Goal: Check status: Check status

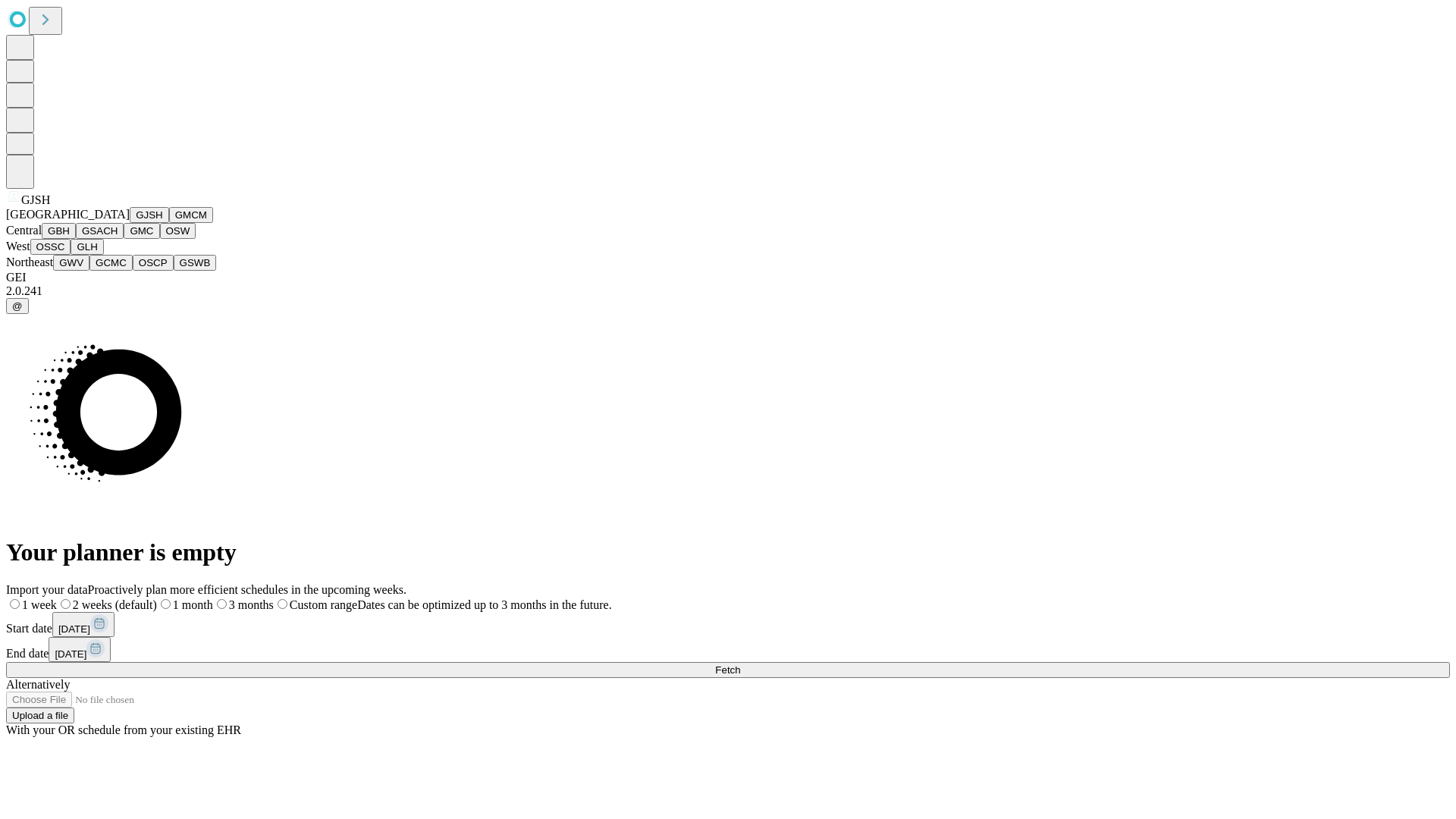
click at [130, 223] on button "GJSH" at bounding box center [149, 215] width 39 height 16
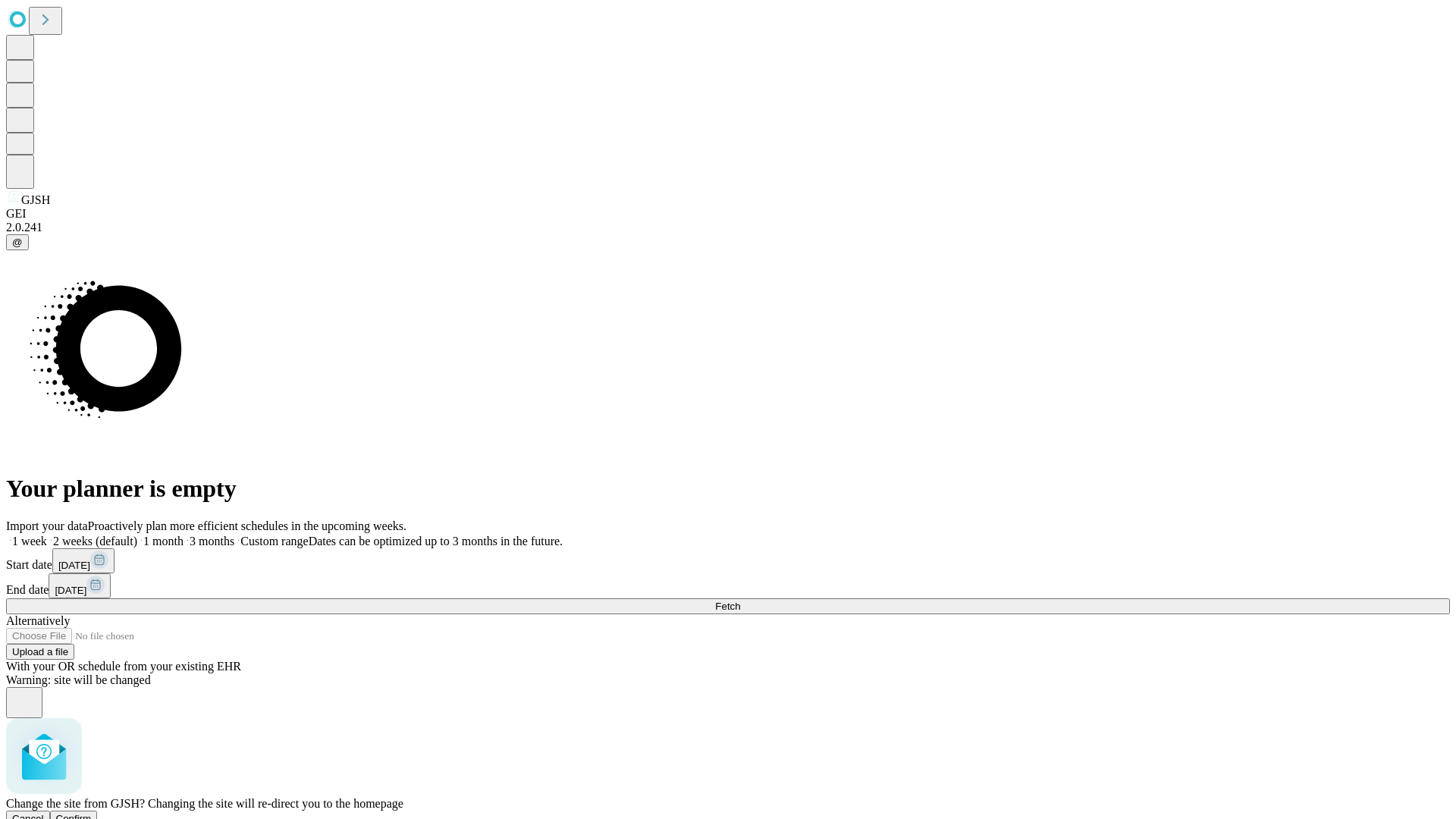
click at [92, 813] on span "Confirm" at bounding box center [73, 819] width 36 height 12
click at [137, 535] on label "2 weeks (default)" at bounding box center [92, 541] width 90 height 12
click at [740, 601] on span "Fetch" at bounding box center [728, 607] width 25 height 12
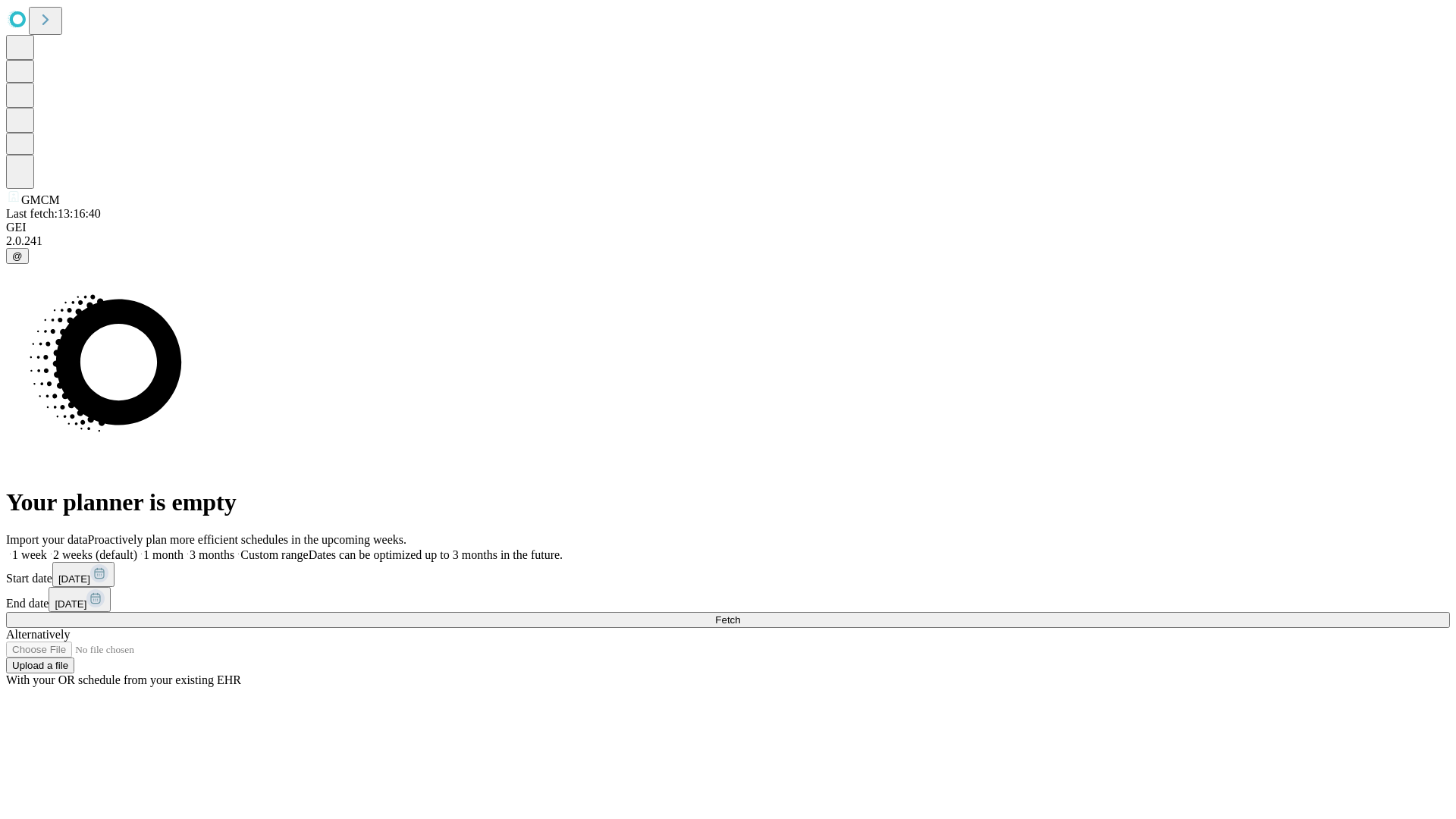
click at [137, 548] on label "2 weeks (default)" at bounding box center [92, 554] width 90 height 12
click at [740, 614] on span "Fetch" at bounding box center [728, 620] width 25 height 12
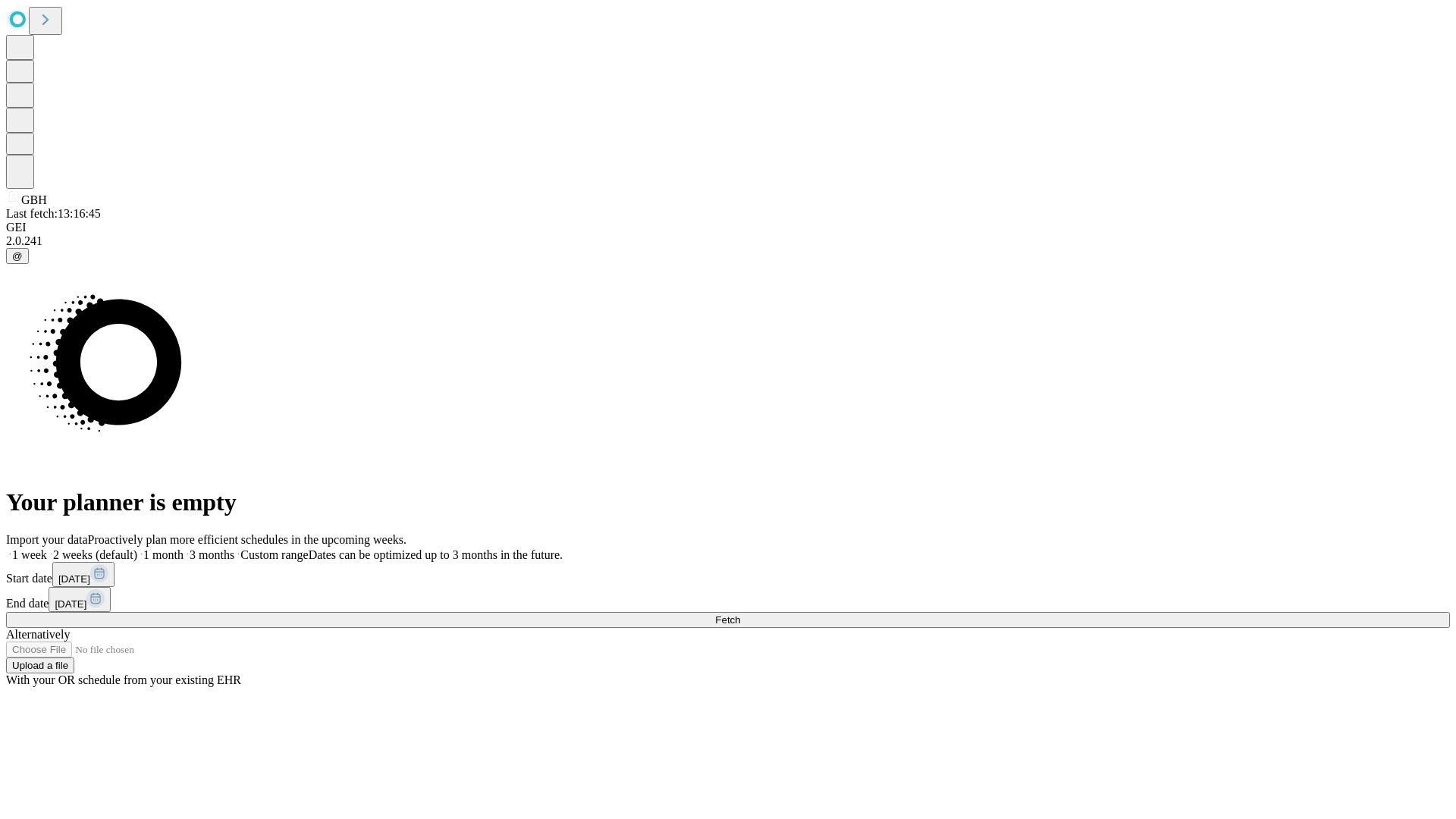
click at [137, 548] on label "2 weeks (default)" at bounding box center [92, 554] width 90 height 12
click at [740, 614] on span "Fetch" at bounding box center [728, 620] width 25 height 12
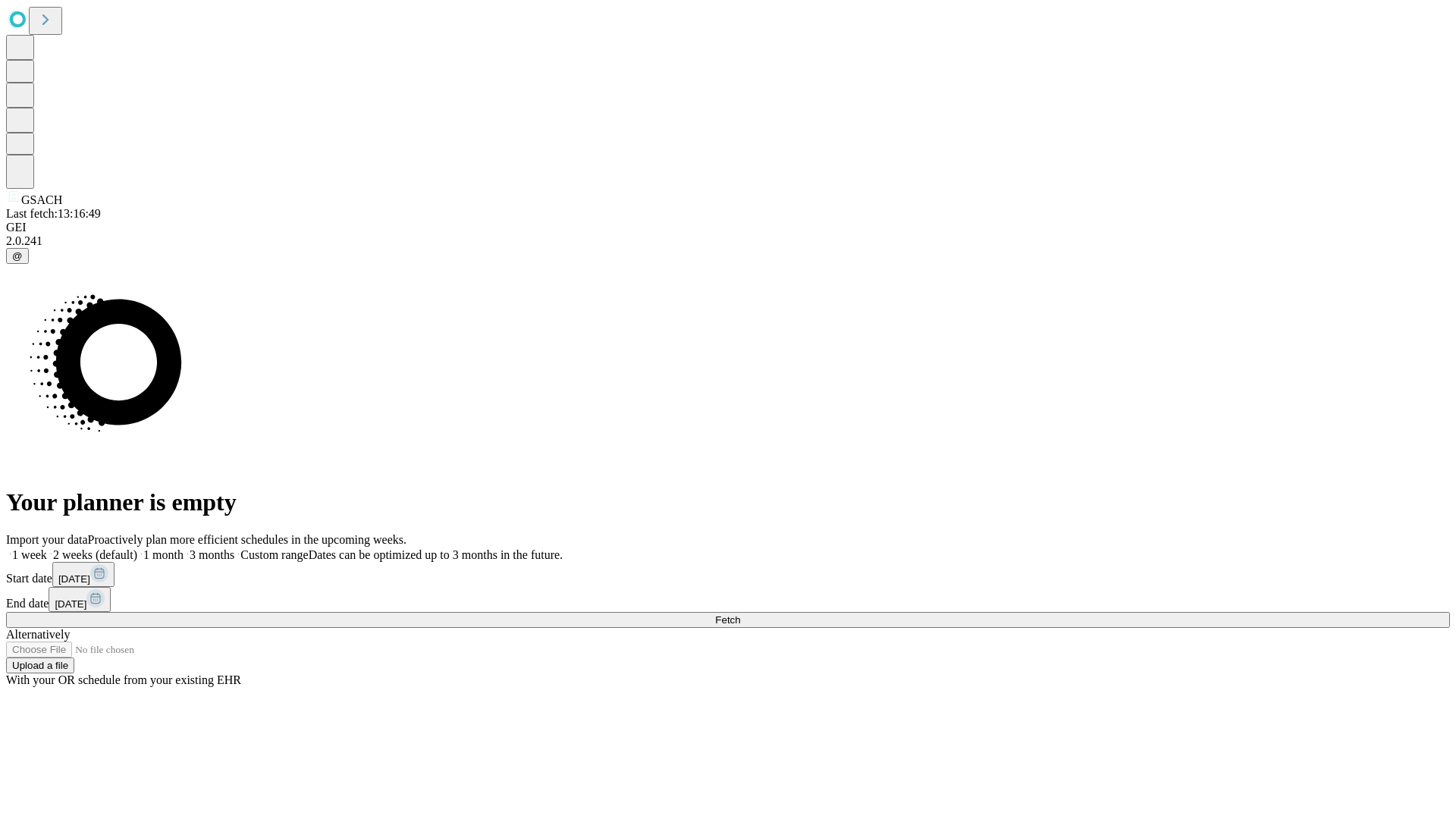
click at [137, 548] on label "2 weeks (default)" at bounding box center [92, 554] width 90 height 12
click at [740, 614] on span "Fetch" at bounding box center [728, 620] width 25 height 12
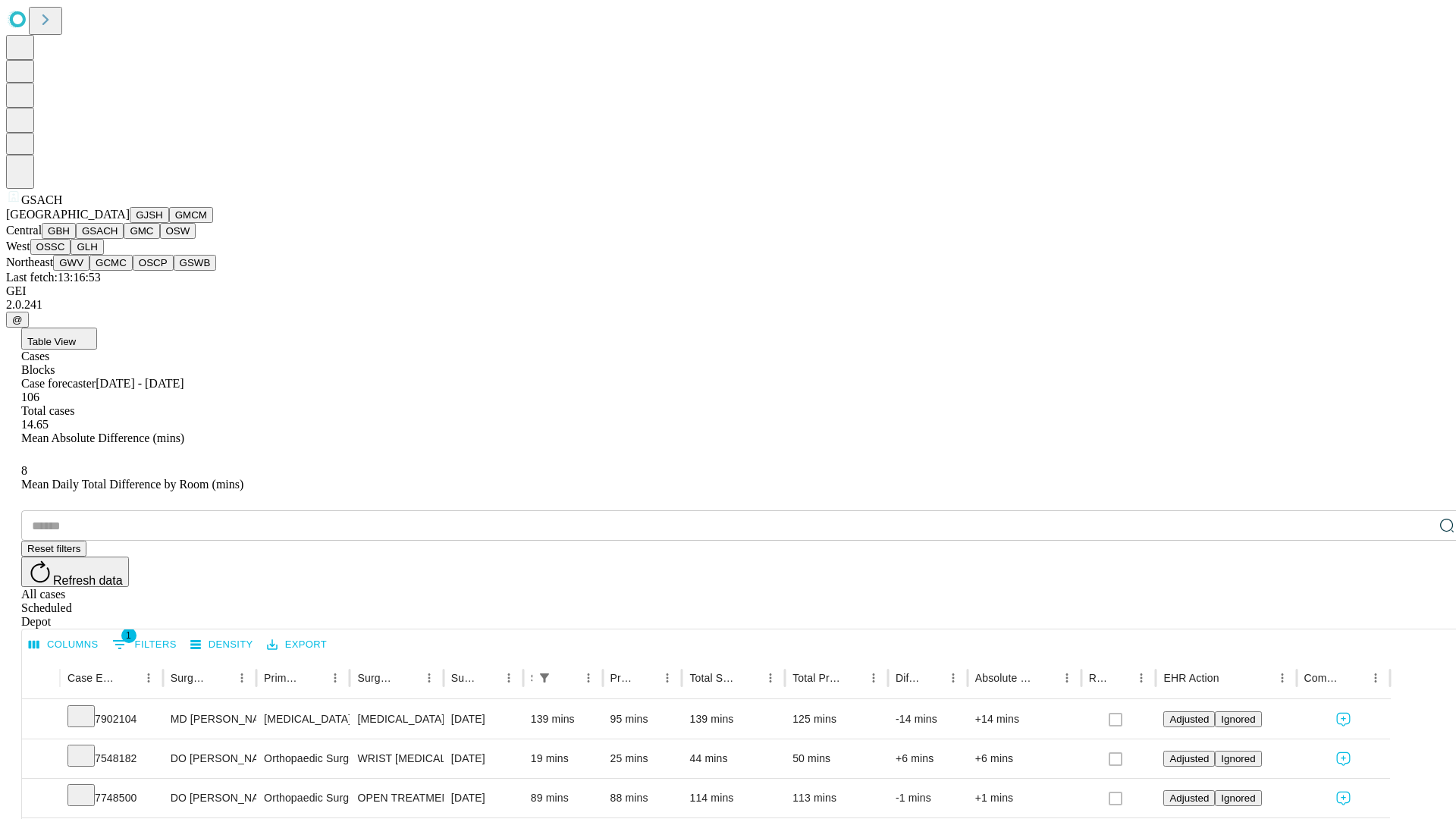
click at [124, 239] on button "GMC" at bounding box center [141, 230] width 36 height 16
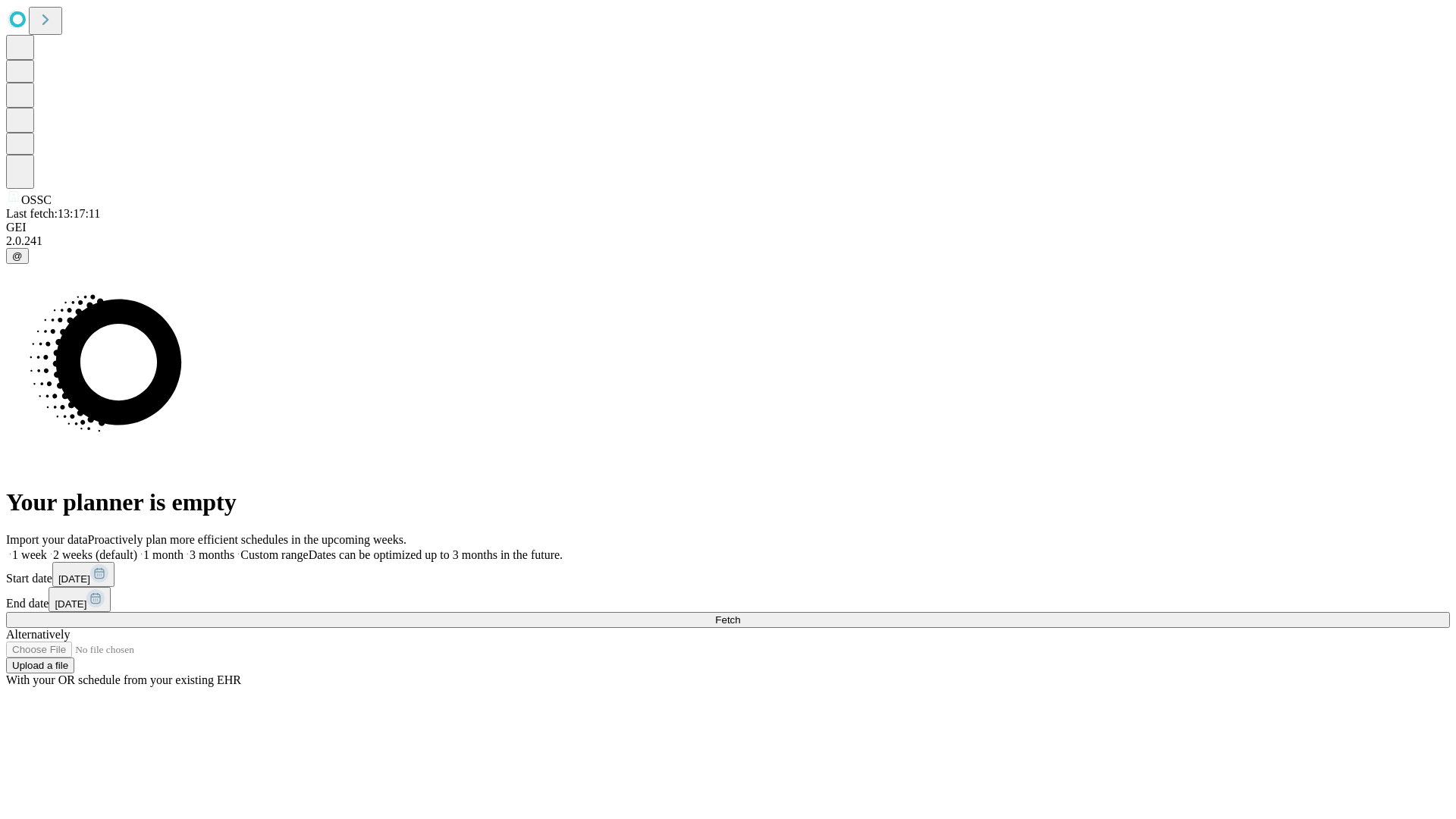
click at [137, 548] on label "2 weeks (default)" at bounding box center [92, 554] width 90 height 12
click at [740, 614] on span "Fetch" at bounding box center [728, 620] width 25 height 12
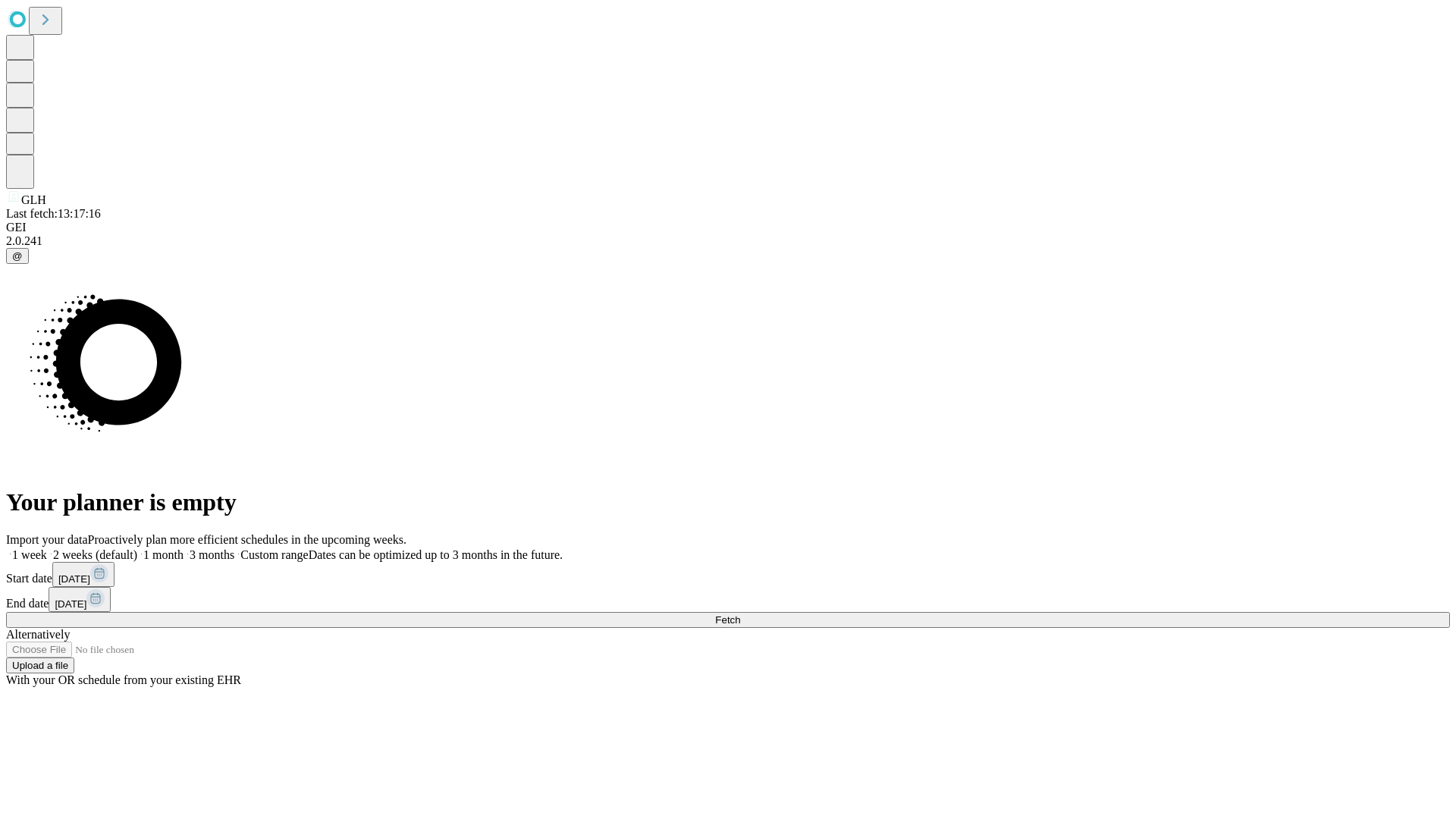
click at [137, 548] on label "2 weeks (default)" at bounding box center [92, 554] width 90 height 12
click at [740, 614] on span "Fetch" at bounding box center [728, 620] width 25 height 12
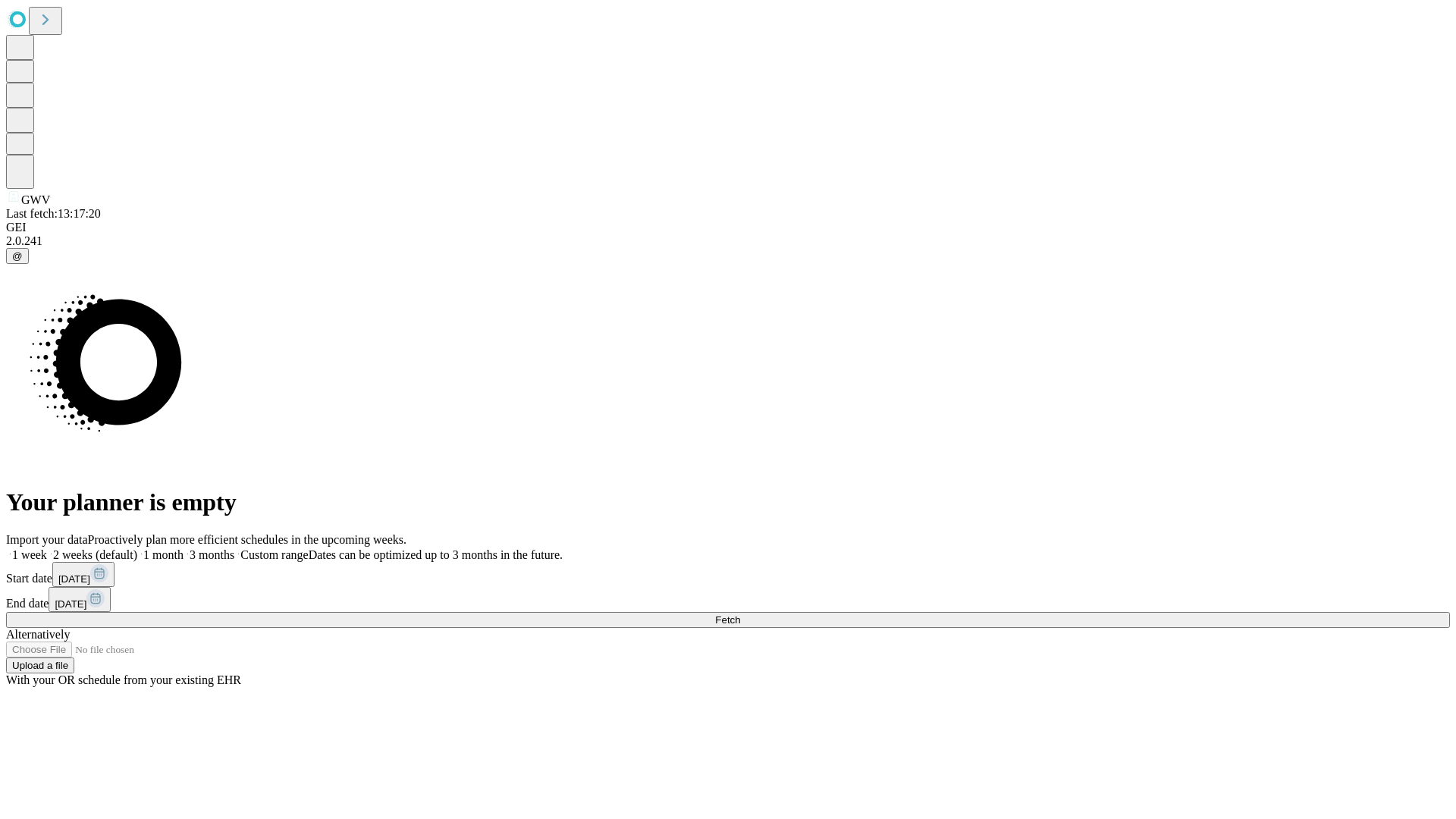
click at [740, 614] on span "Fetch" at bounding box center [728, 620] width 25 height 12
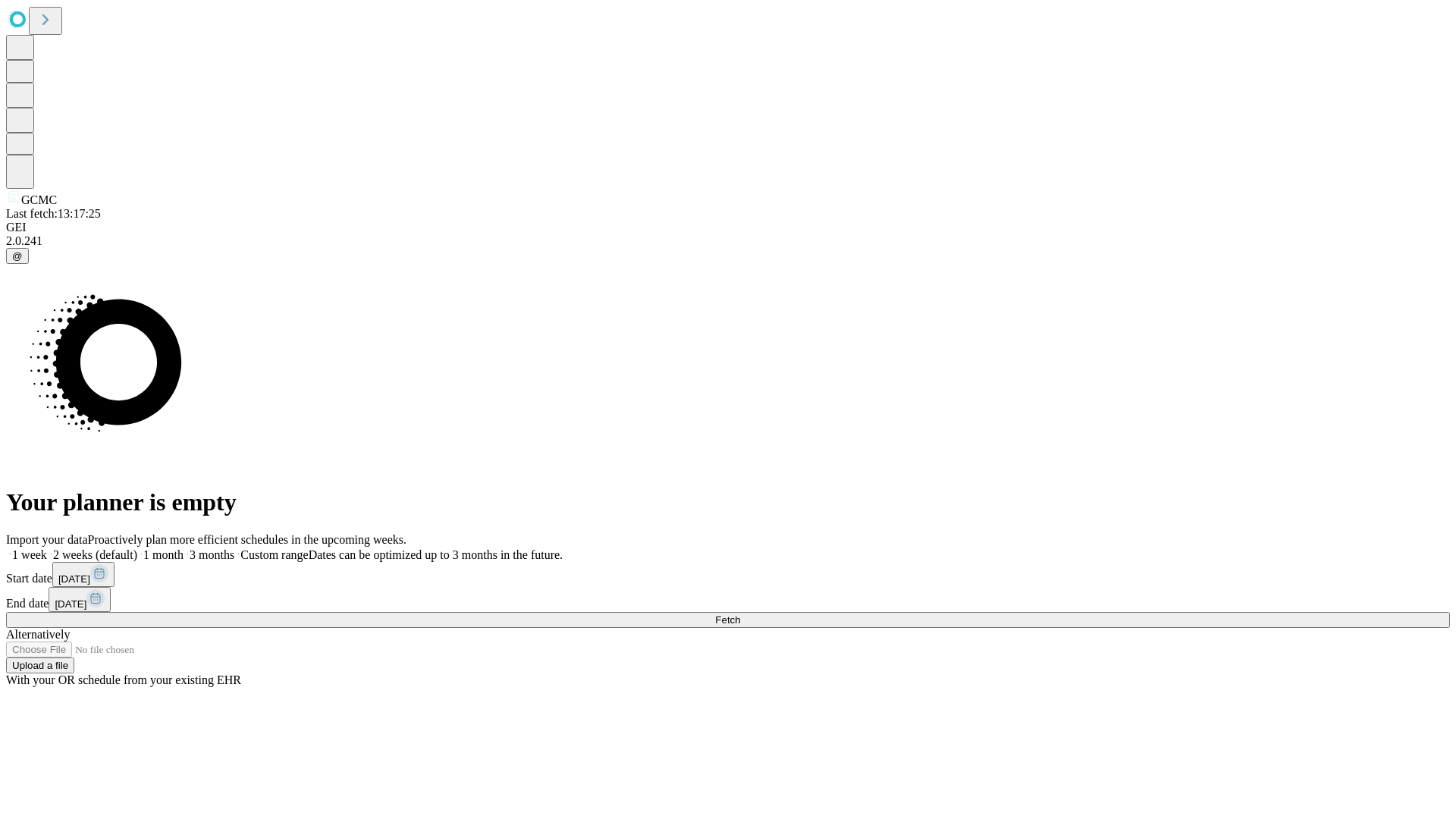
click at [137, 548] on label "2 weeks (default)" at bounding box center [92, 554] width 90 height 12
click at [740, 614] on span "Fetch" at bounding box center [728, 620] width 25 height 12
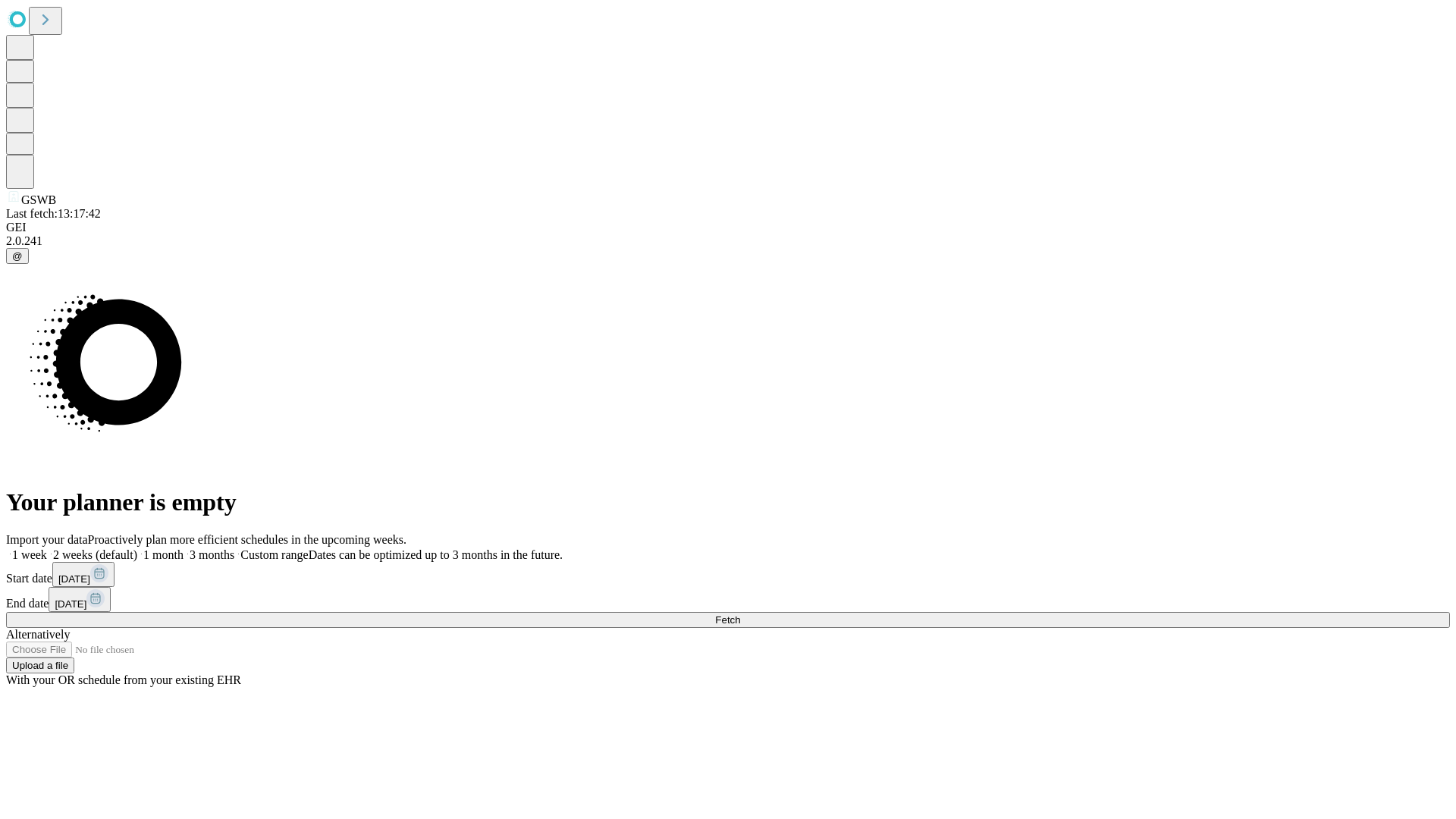
click at [137, 548] on label "2 weeks (default)" at bounding box center [92, 554] width 90 height 12
click at [740, 614] on span "Fetch" at bounding box center [728, 620] width 25 height 12
